Goal: Navigation & Orientation: Find specific page/section

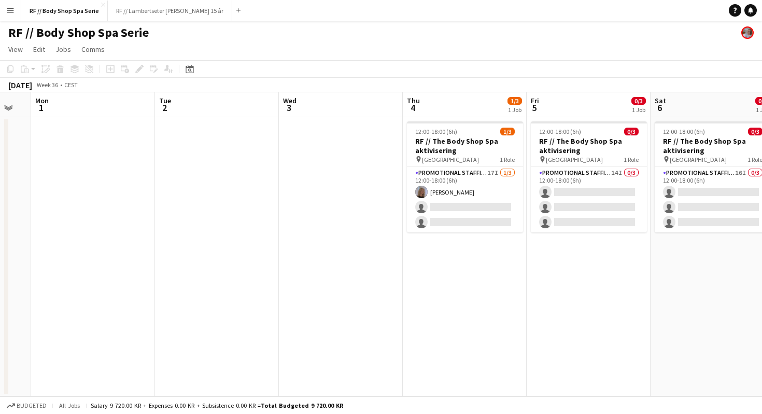
scroll to position [0, 276]
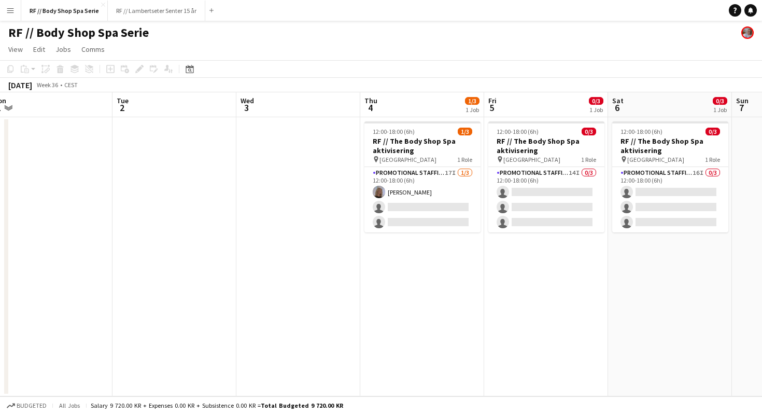
scroll to position [0, 384]
click at [160, 11] on button "RF // Lambertseter Senter 15 år Close" at bounding box center [157, 11] width 98 height 20
